Goal: Find specific page/section: Find specific page/section

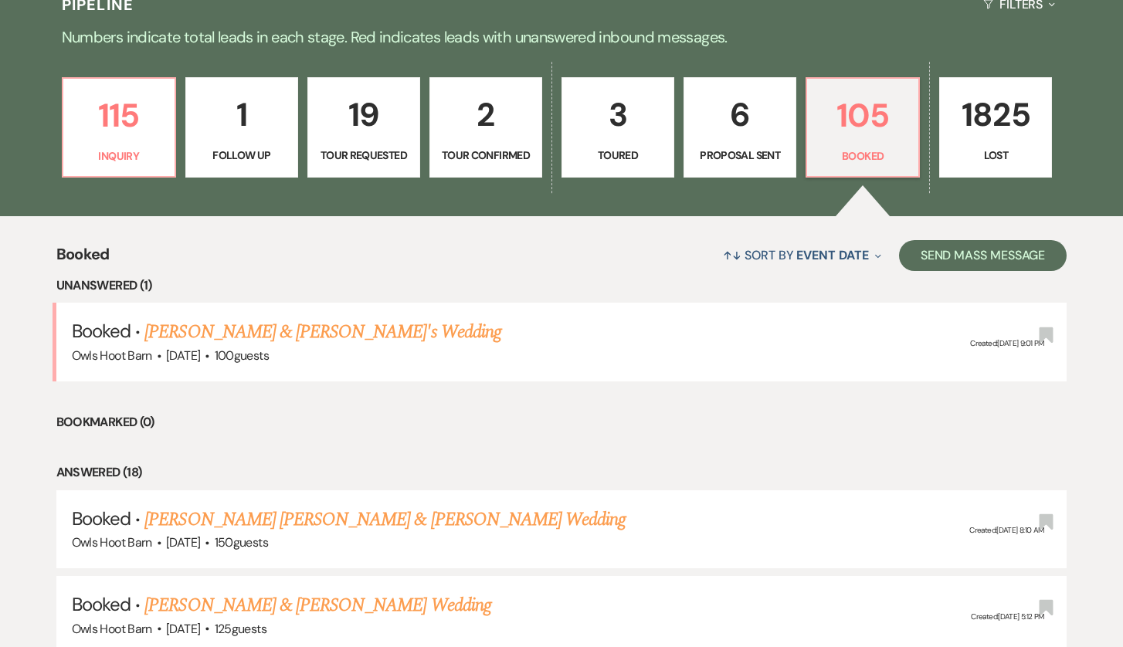
scroll to position [533, 0]
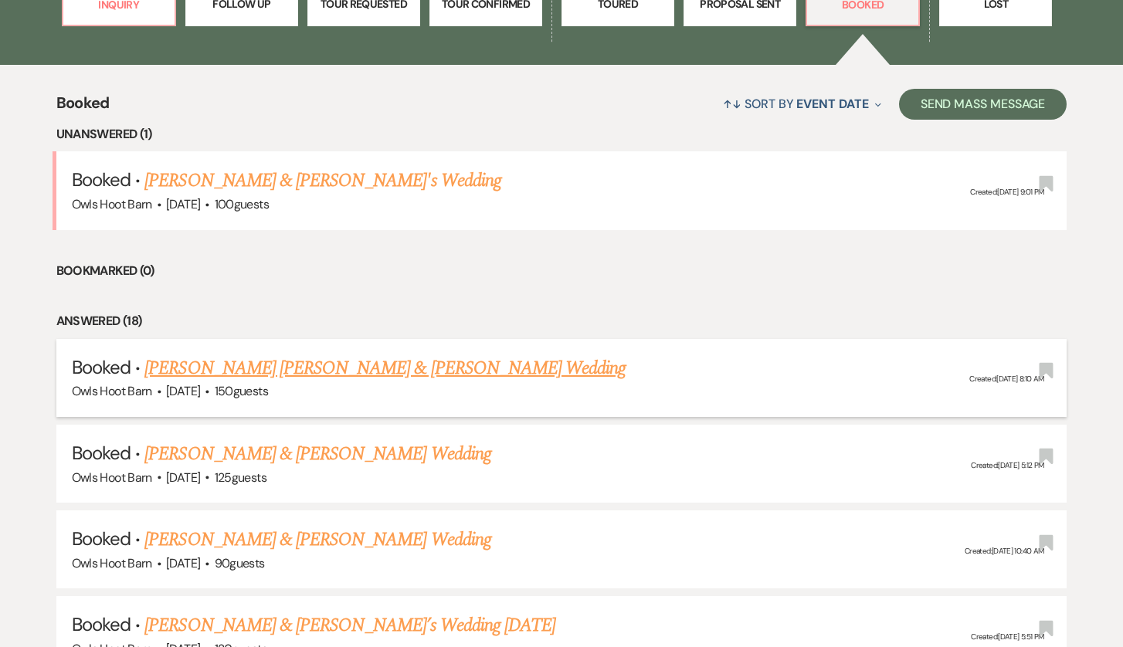
click at [368, 362] on link "[PERSON_NAME] [PERSON_NAME] & [PERSON_NAME] Wedding" at bounding box center [384, 368] width 481 height 28
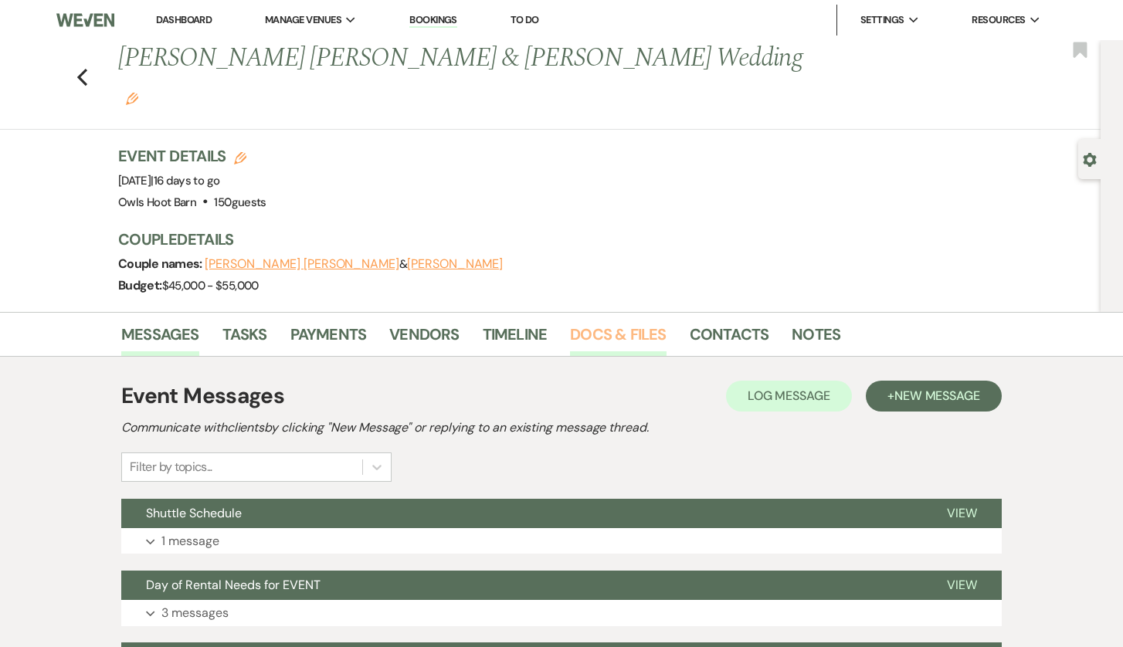
click at [654, 322] on link "Docs & Files" at bounding box center [618, 339] width 96 height 34
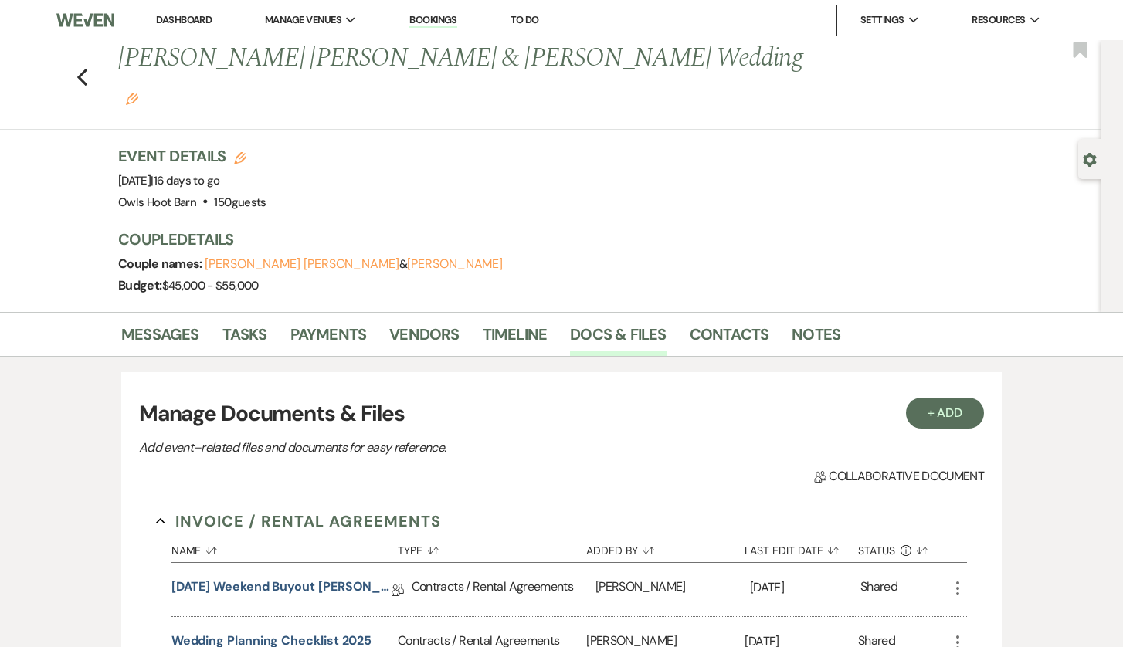
click at [90, 59] on div "Previous [PERSON_NAME] [PERSON_NAME] & [PERSON_NAME] Wedding Edit Bookmark" at bounding box center [546, 85] width 1108 height 90
click at [85, 68] on icon "Previous" at bounding box center [82, 77] width 12 height 19
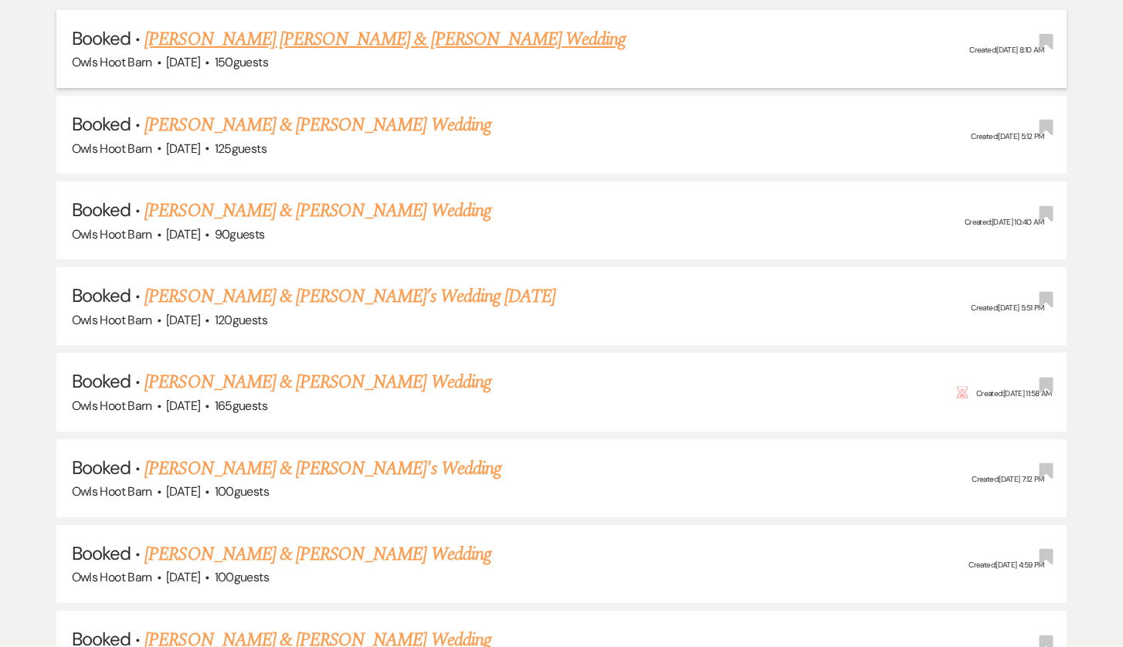
scroll to position [873, 0]
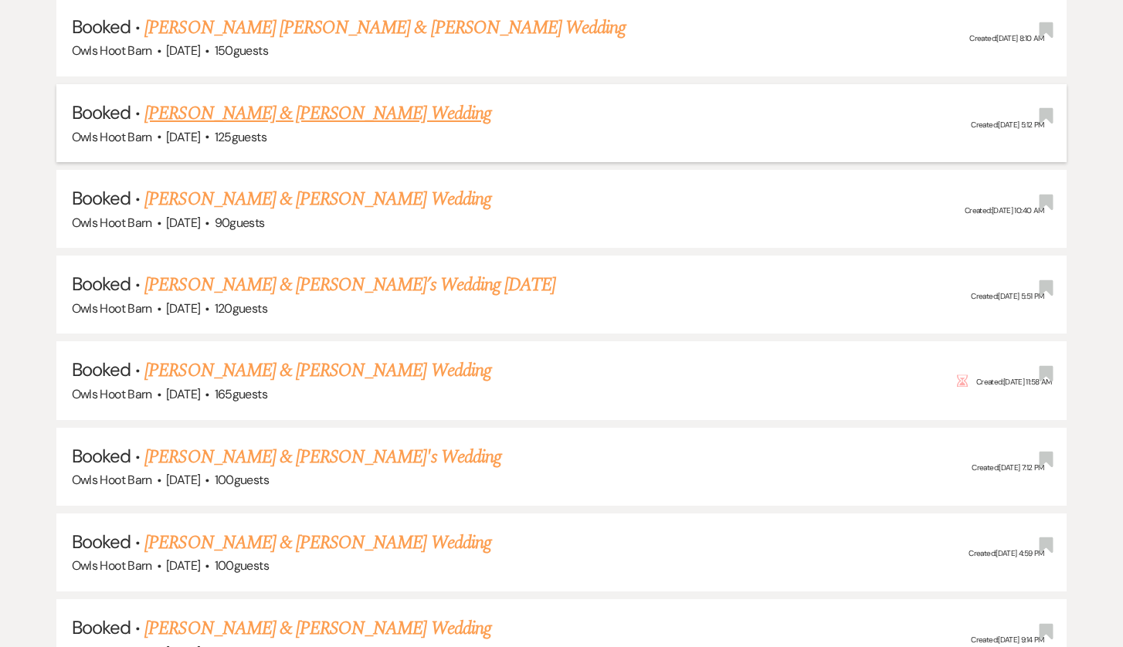
click at [327, 100] on link "[PERSON_NAME] & [PERSON_NAME] Wedding" at bounding box center [317, 114] width 346 height 28
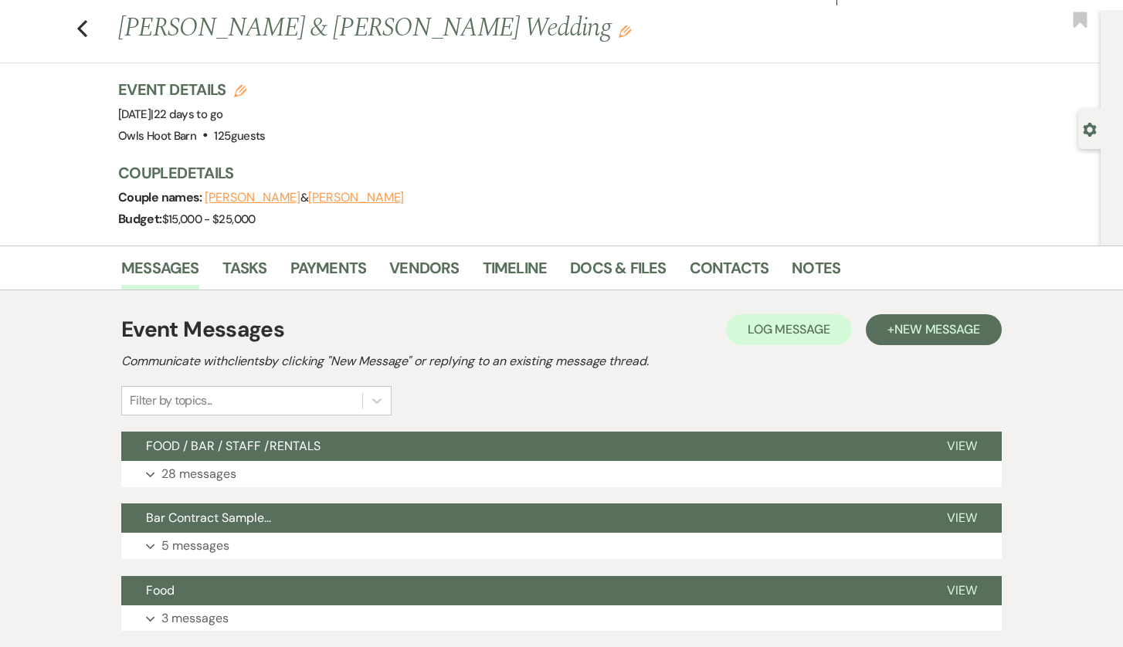
scroll to position [33, 0]
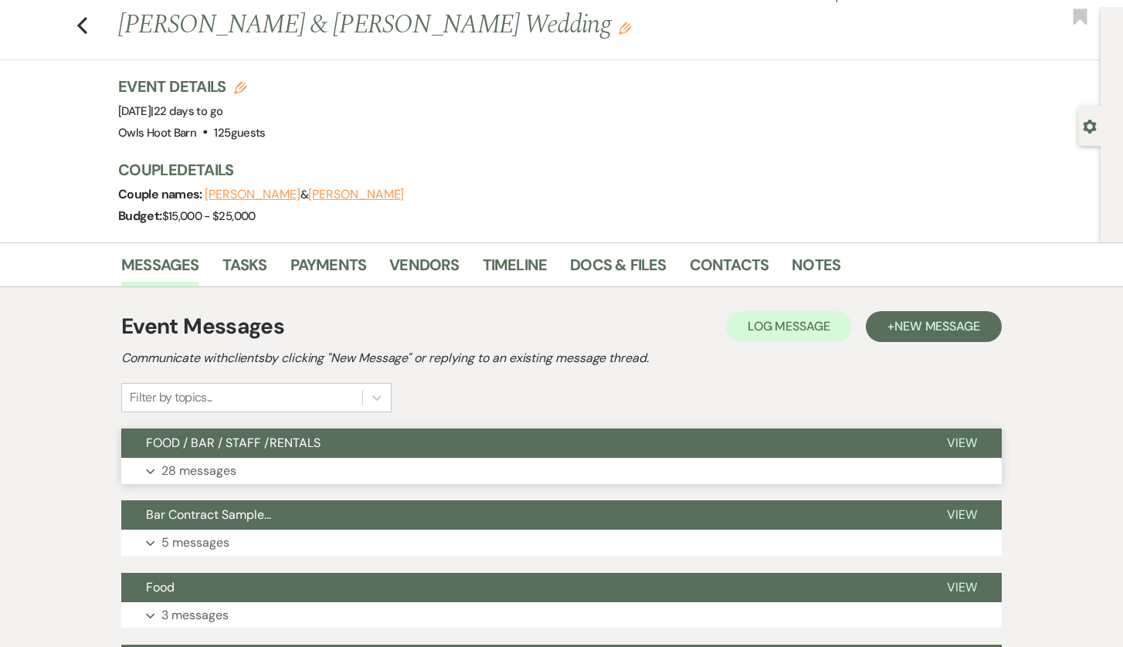
click at [425, 460] on button "Expand 28 messages" at bounding box center [561, 471] width 880 height 26
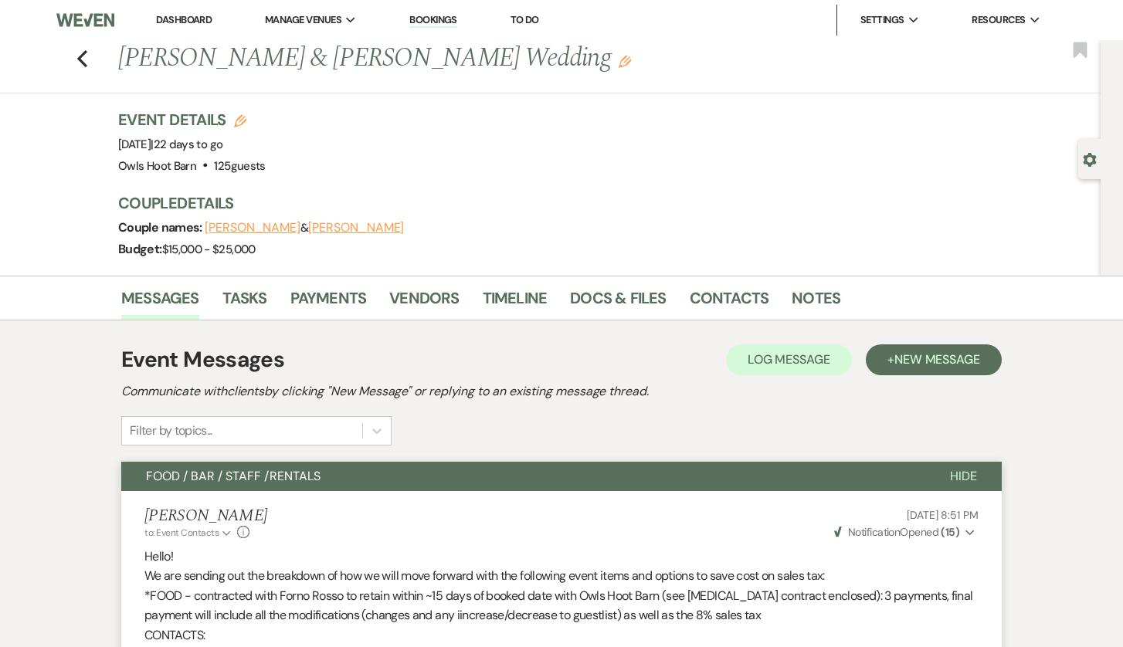
scroll to position [1, 0]
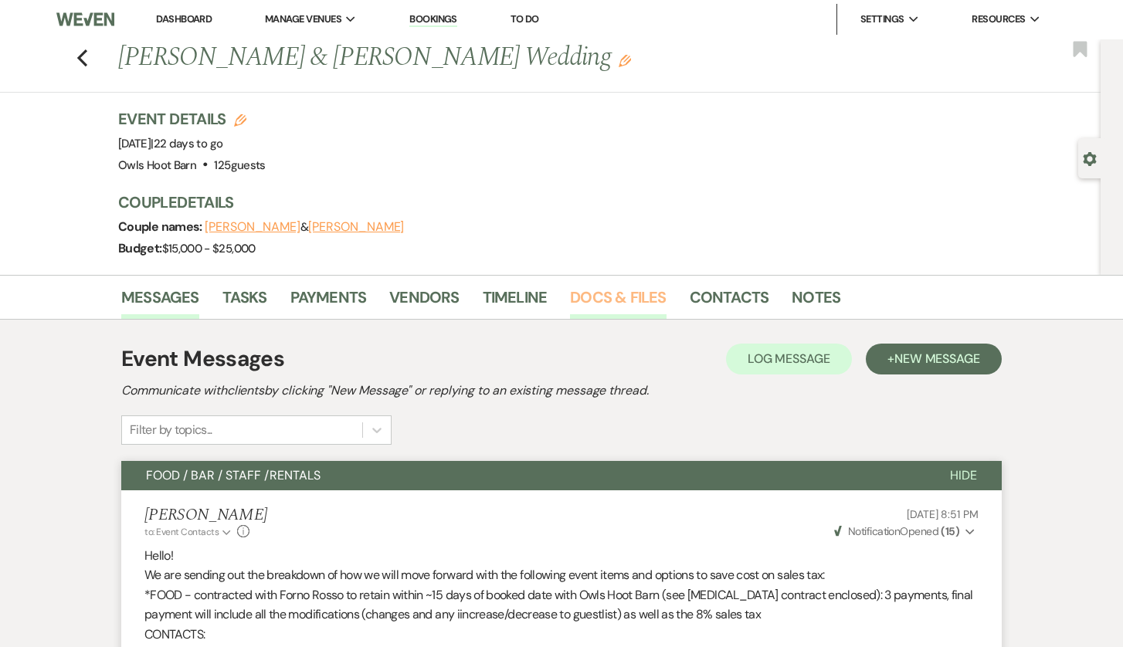
click at [604, 301] on link "Docs & Files" at bounding box center [618, 302] width 96 height 34
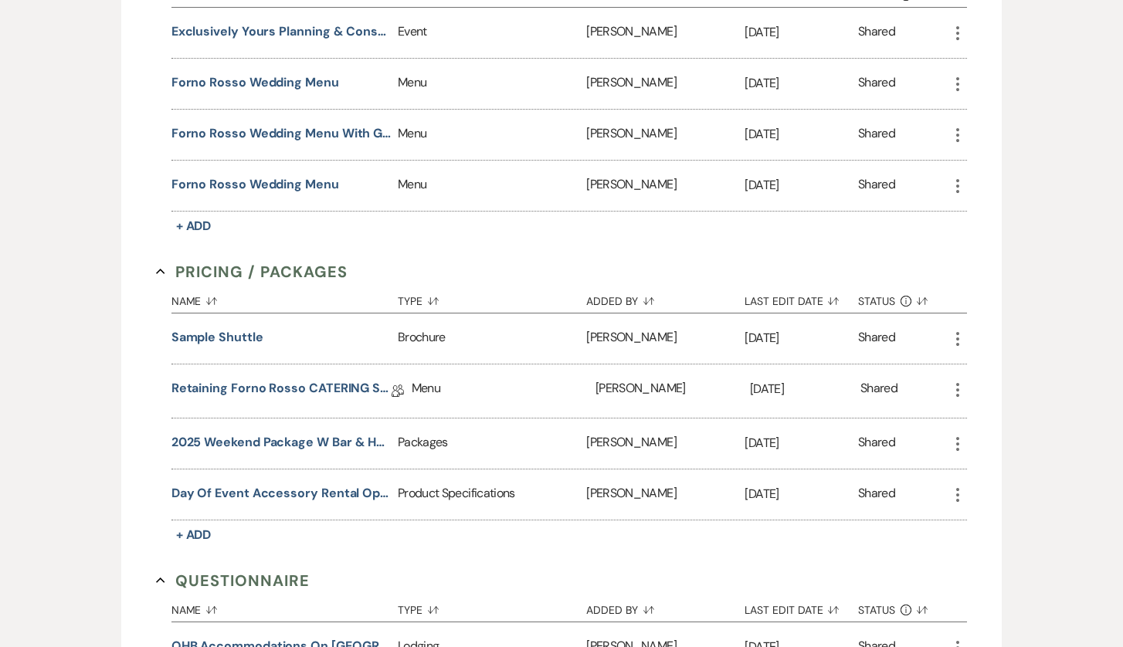
scroll to position [1089, 0]
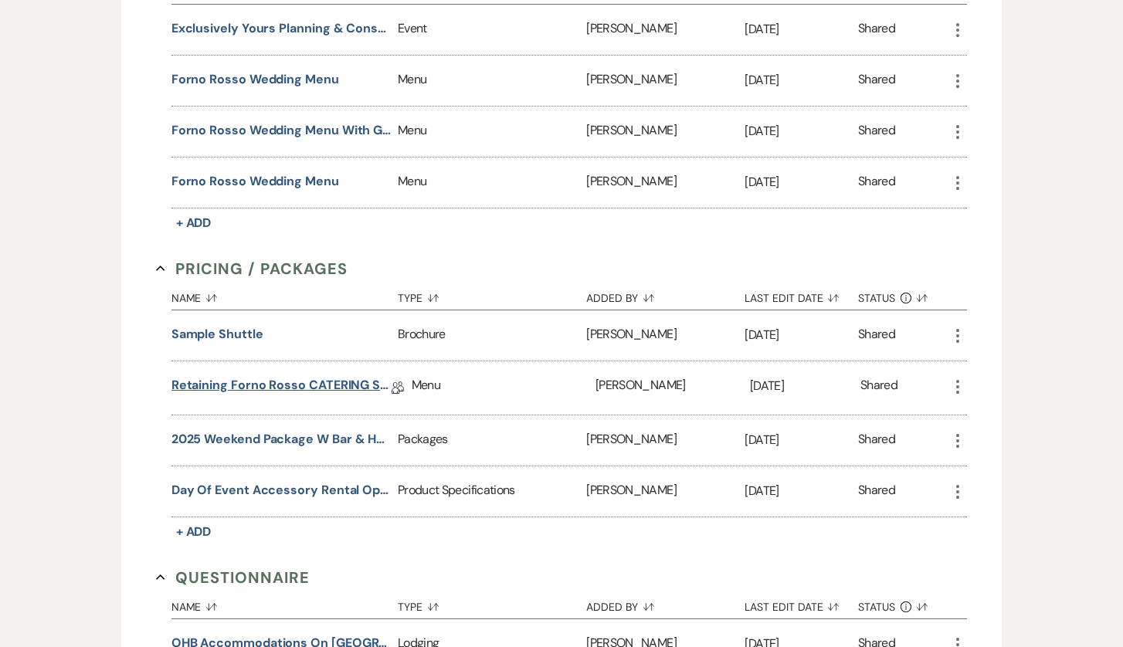
click at [303, 381] on link "Retaining Forno Rosso CATERING SERVICE 9.5_7.25" at bounding box center [281, 388] width 220 height 24
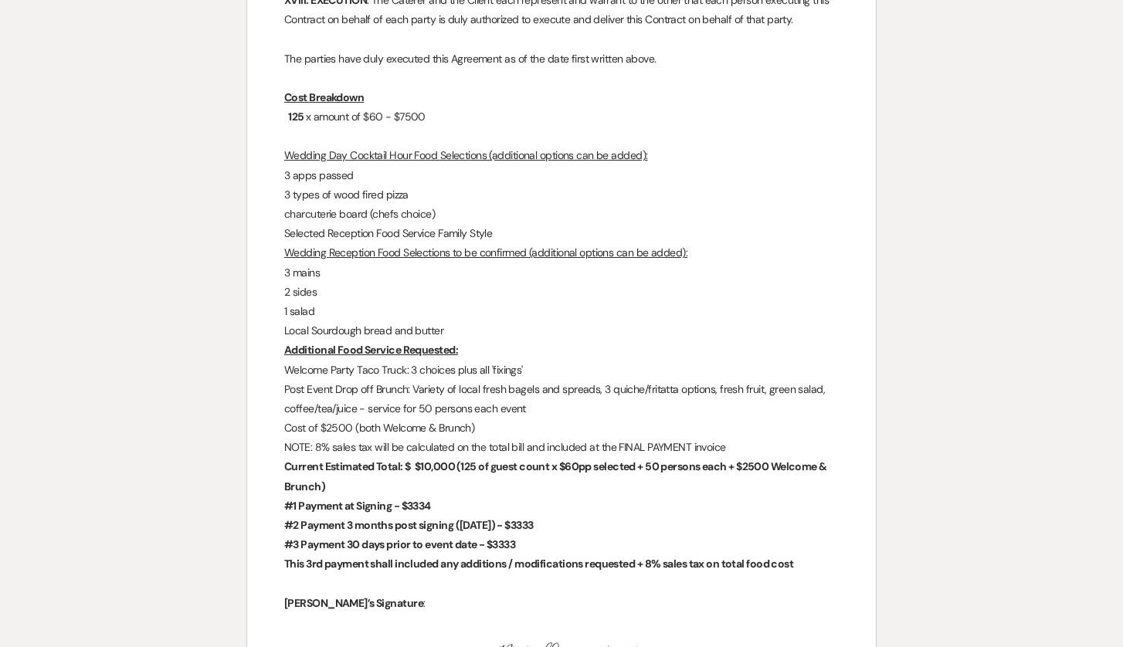
scroll to position [2703, 0]
